Goal: Find specific page/section: Find specific page/section

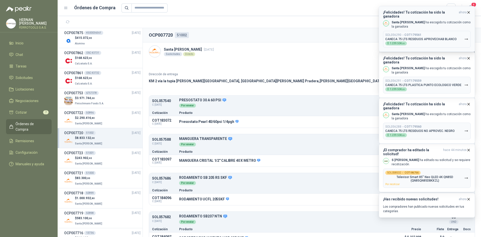
scroll to position [49, 0]
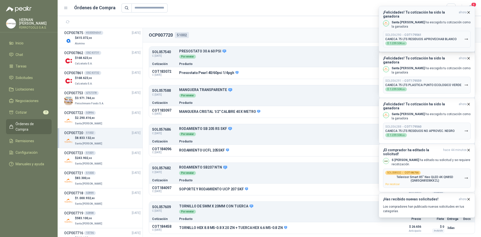
click at [469, 12] on icon "button" at bounding box center [469, 12] width 4 height 4
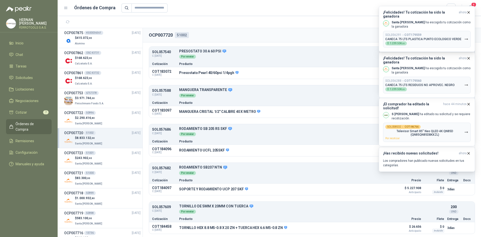
click at [469, 12] on icon "button" at bounding box center [469, 12] width 4 height 4
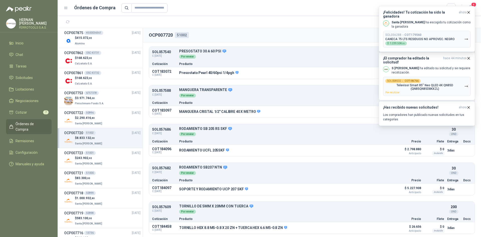
click at [469, 12] on icon "button" at bounding box center [469, 12] width 4 height 4
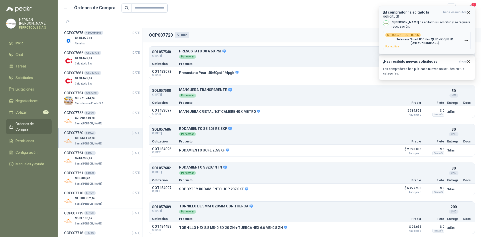
click at [469, 12] on icon "button" at bounding box center [469, 12] width 4 height 4
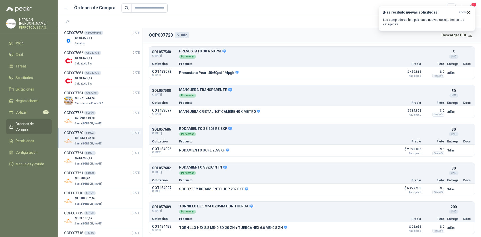
click at [469, 14] on icon "button" at bounding box center [469, 12] width 4 height 4
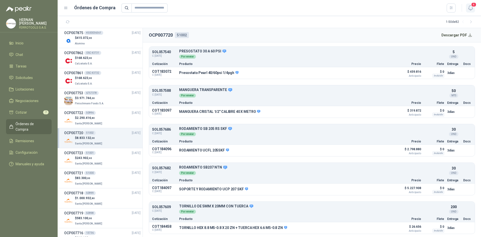
click at [469, 10] on icon "button" at bounding box center [471, 8] width 6 height 6
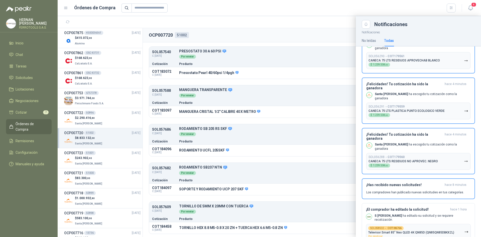
scroll to position [0, 0]
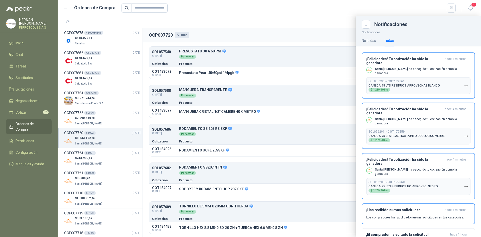
click at [323, 20] on div at bounding box center [270, 126] width 424 height 221
